Goal: Information Seeking & Learning: Check status

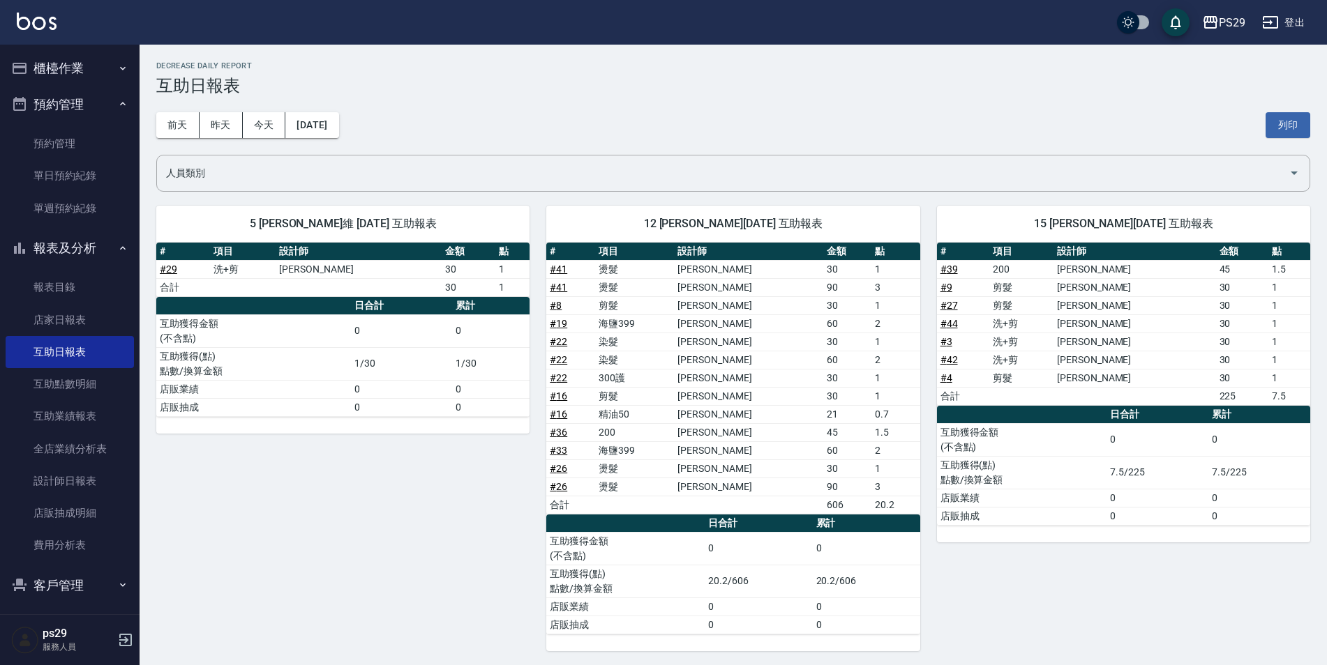
scroll to position [483, 0]
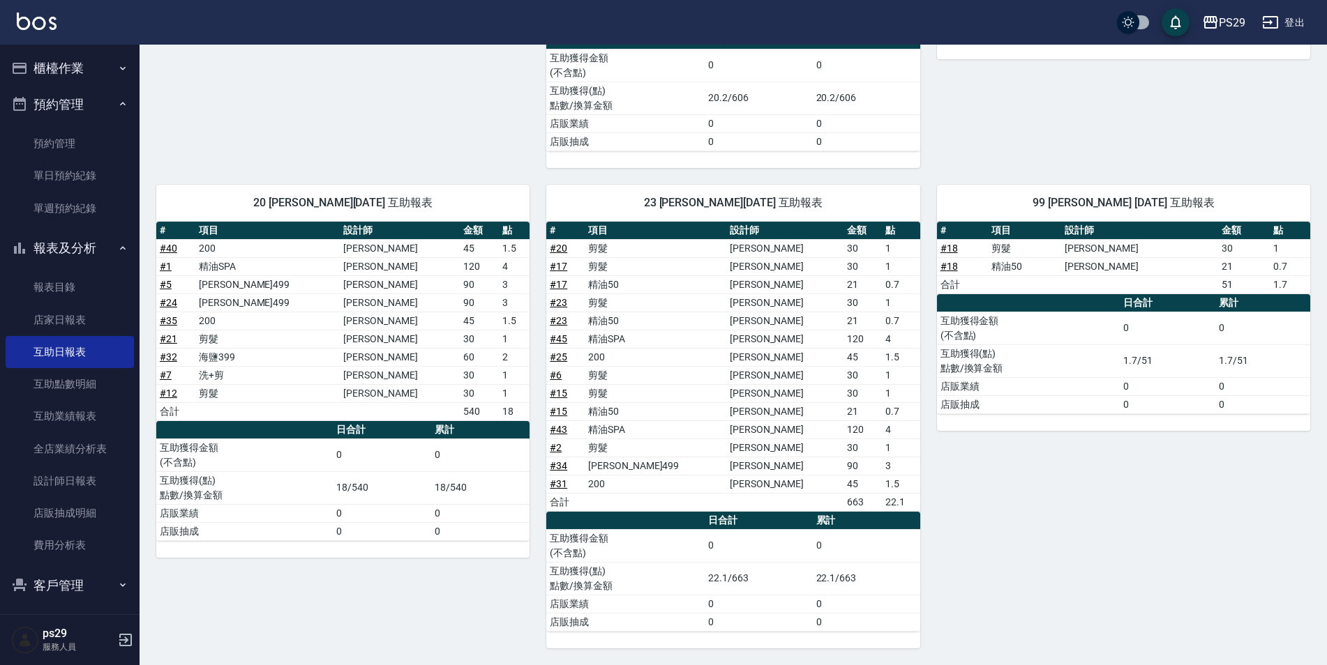
click at [45, 23] on img at bounding box center [37, 21] width 40 height 17
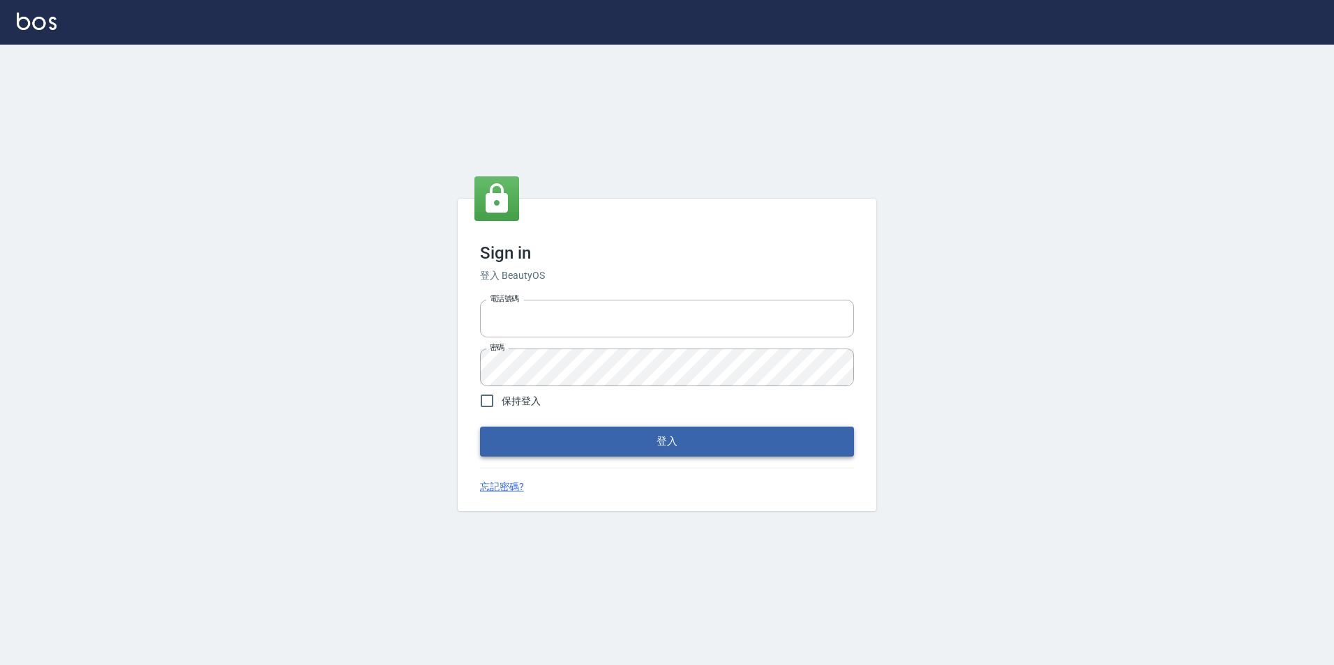
type input "0422269797"
click at [563, 430] on button "登入" at bounding box center [667, 441] width 374 height 29
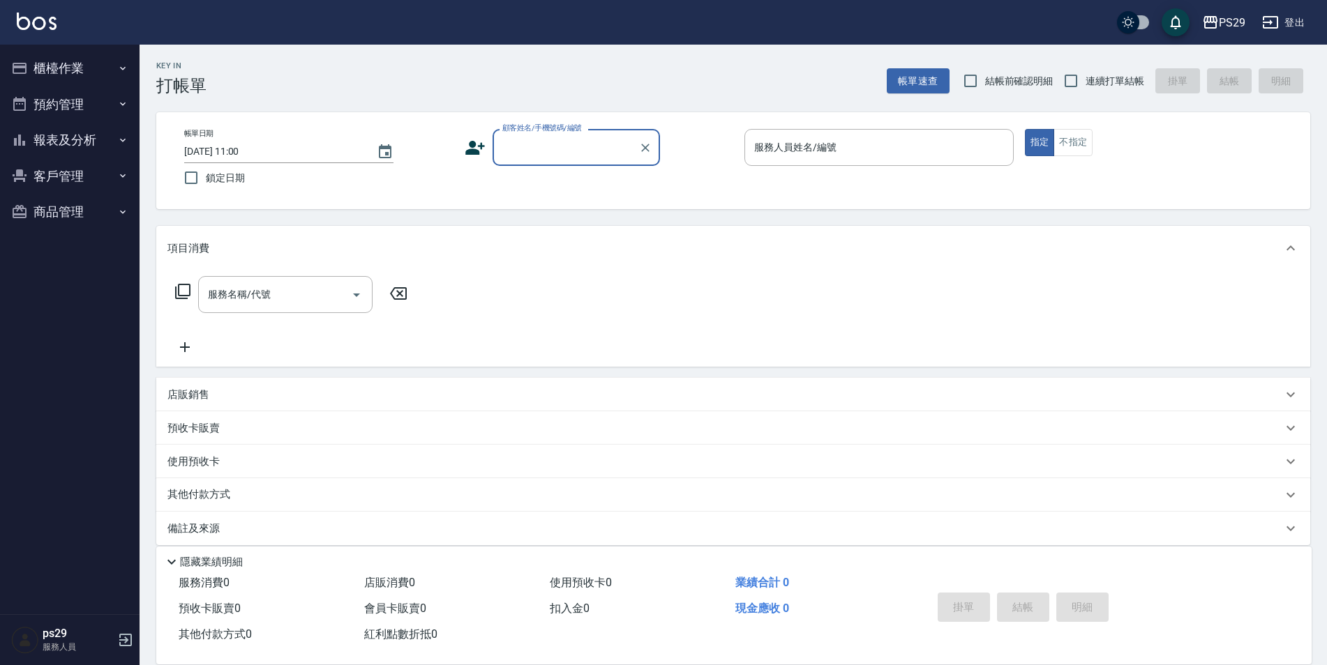
click at [51, 18] on img at bounding box center [37, 21] width 40 height 17
click at [57, 149] on button "報表及分析" at bounding box center [70, 140] width 128 height 36
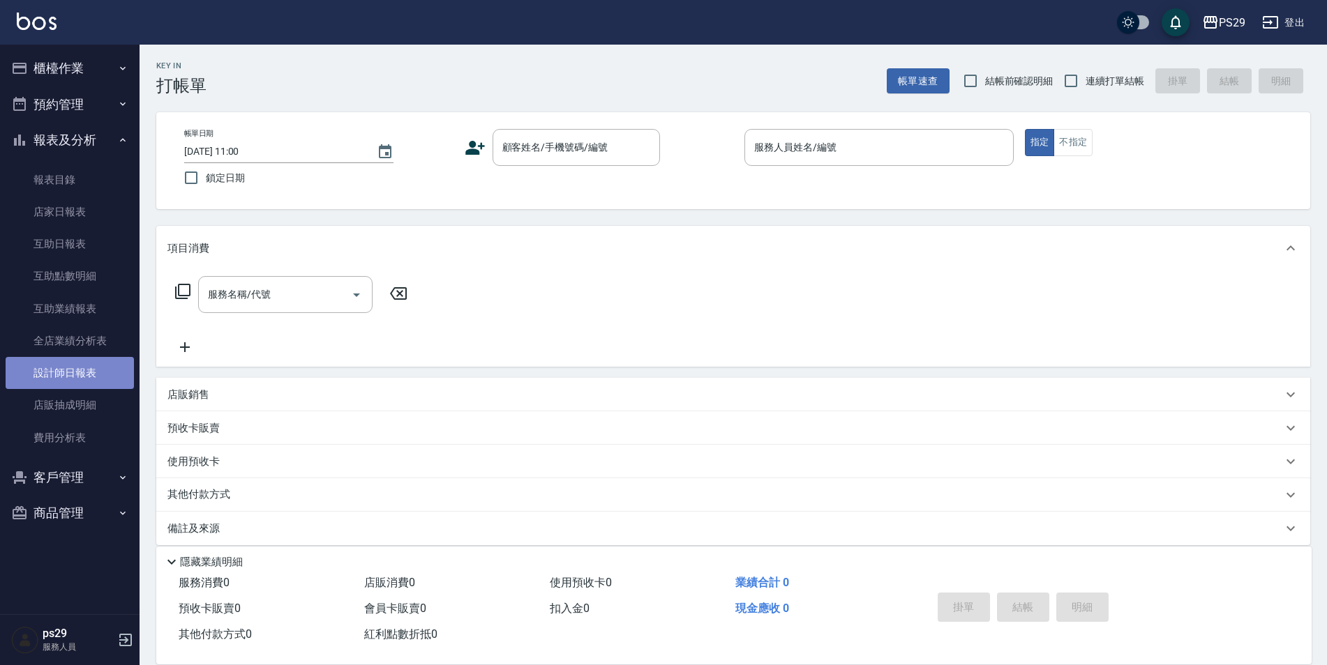
click at [98, 379] on link "設計師日報表" at bounding box center [70, 373] width 128 height 32
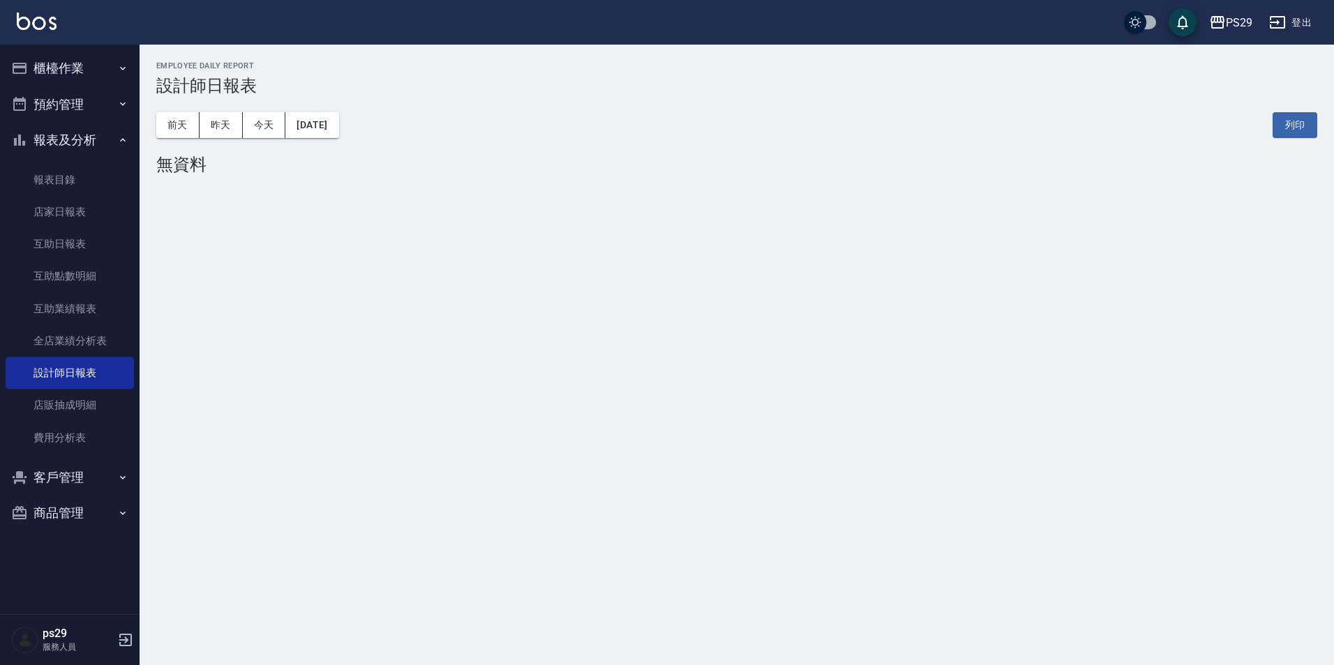
click at [52, 21] on img at bounding box center [37, 21] width 40 height 17
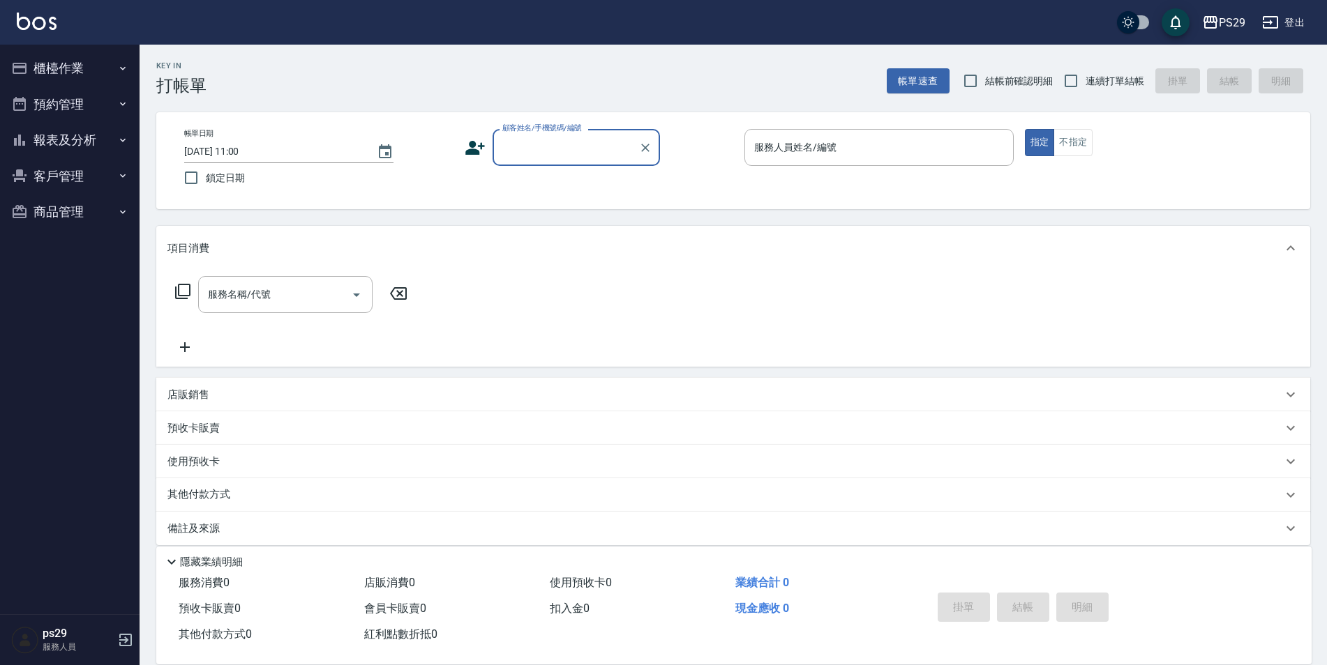
click at [87, 142] on button "報表及分析" at bounding box center [70, 140] width 128 height 36
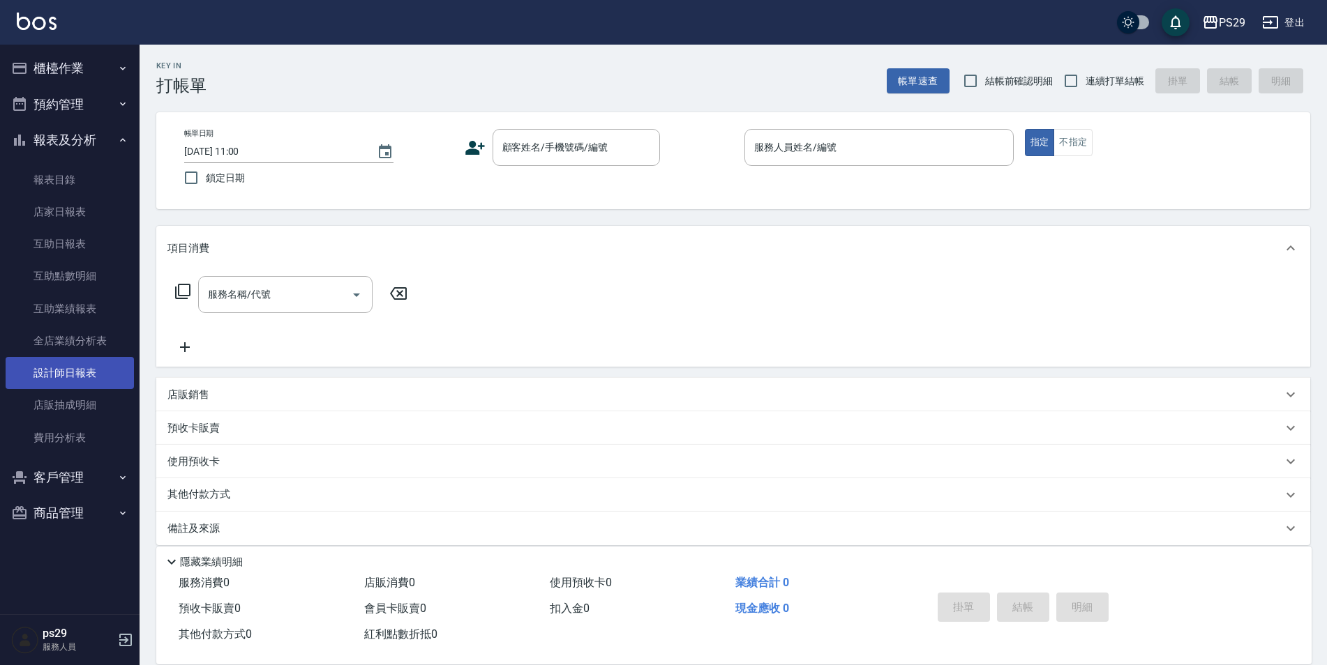
click at [83, 368] on link "設計師日報表" at bounding box center [70, 373] width 128 height 32
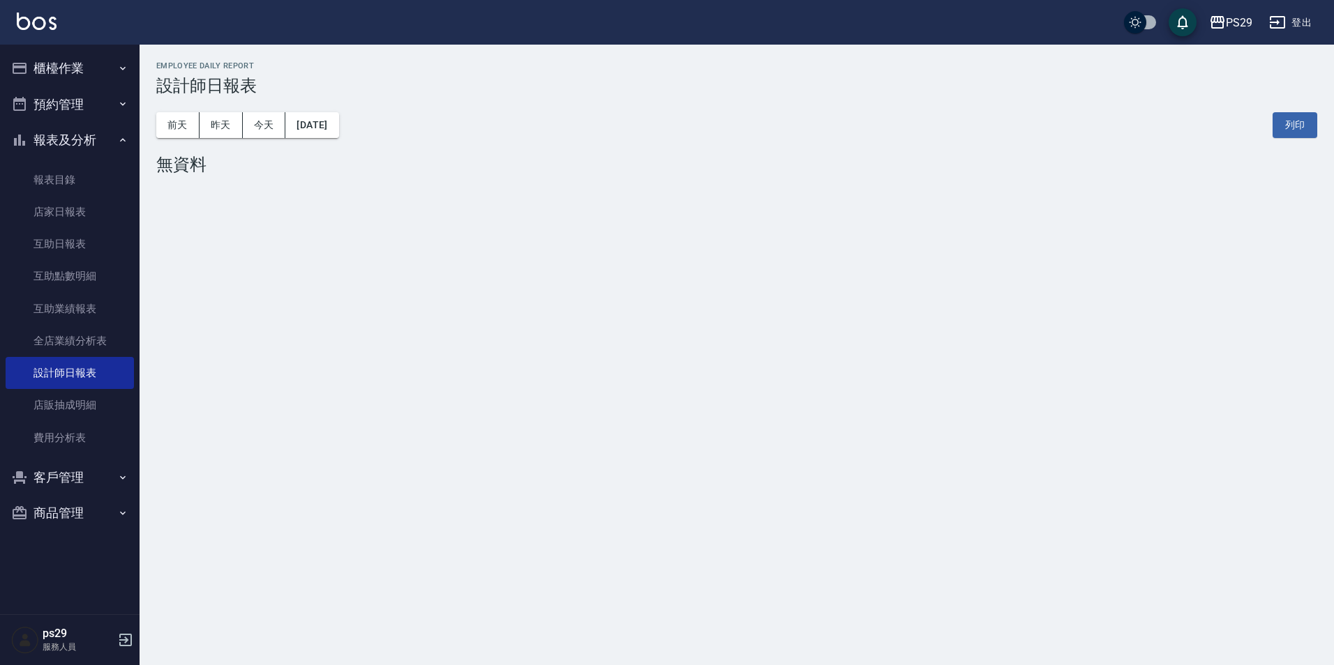
click at [52, 27] on img at bounding box center [37, 21] width 40 height 17
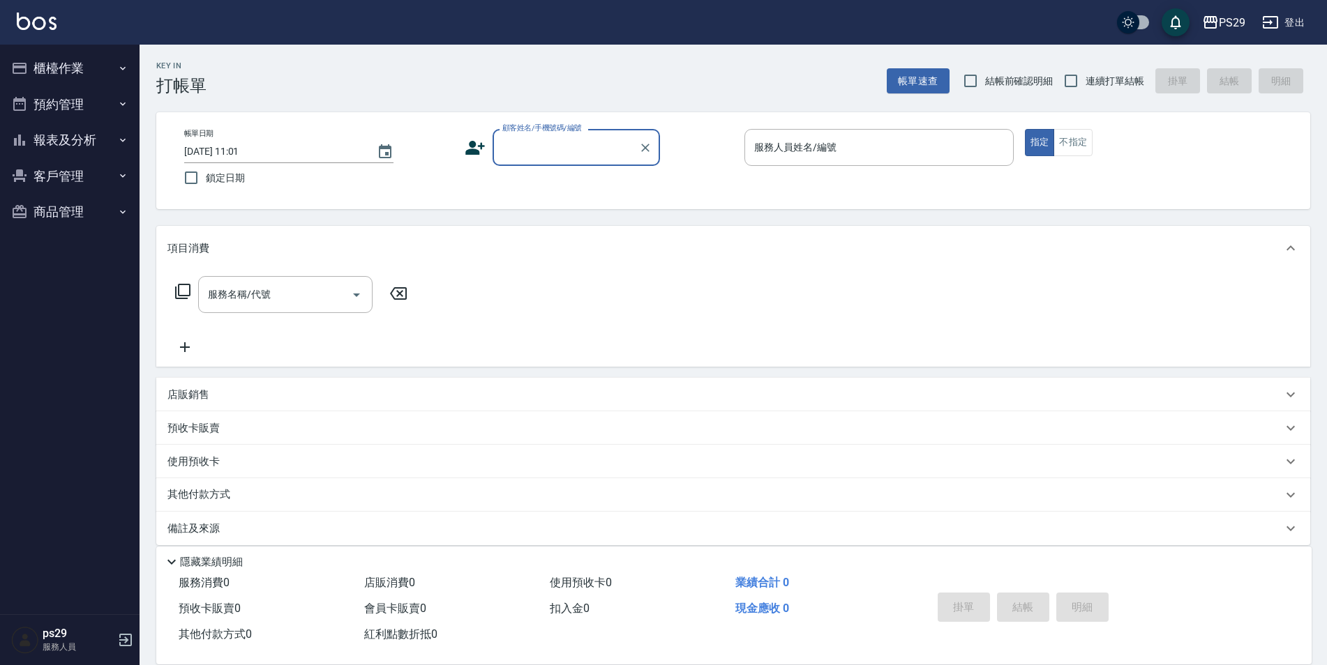
click at [43, 24] on img at bounding box center [37, 21] width 40 height 17
click at [32, 24] on img at bounding box center [37, 21] width 40 height 17
click at [38, 144] on button "報表及分析" at bounding box center [70, 140] width 128 height 36
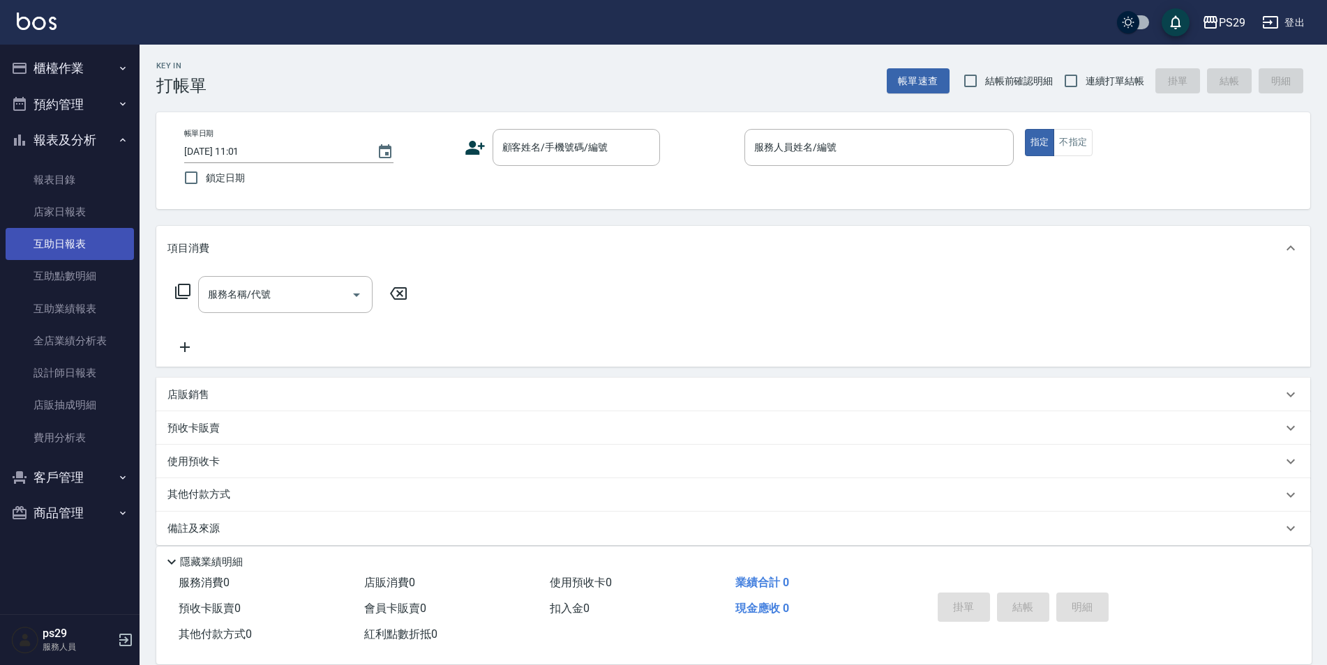
click at [53, 247] on link "互助日報表" at bounding box center [70, 244] width 128 height 32
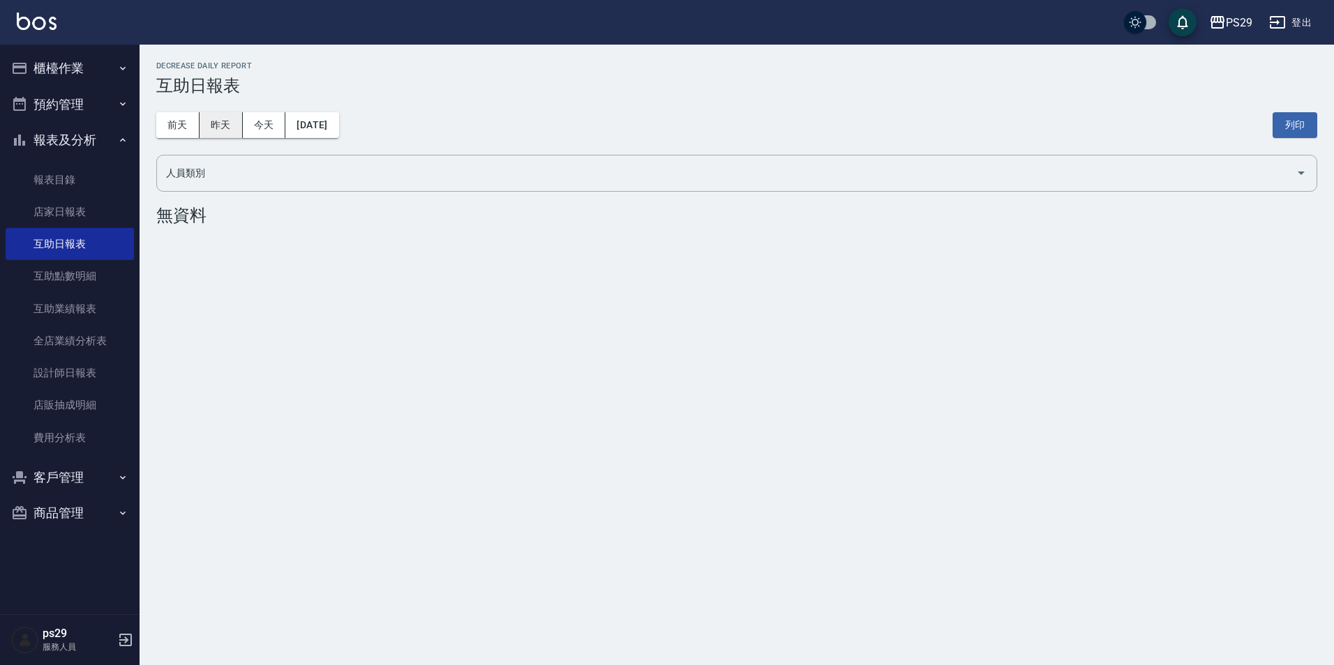
click at [219, 123] on button "昨天" at bounding box center [221, 125] width 43 height 26
